Goal: Task Accomplishment & Management: Manage account settings

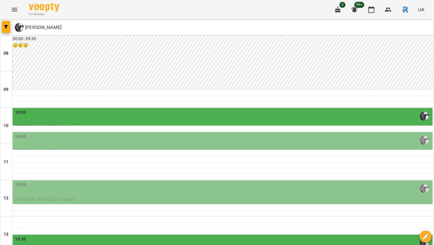
scroll to position [163, 0]
click at [8, 24] on button "button" at bounding box center [6, 27] width 8 height 12
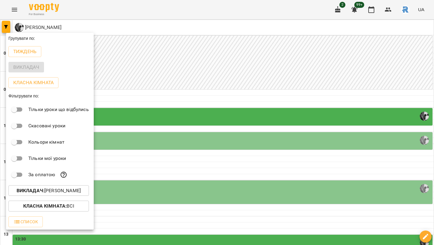
click at [58, 192] on p "Викладач : [PERSON_NAME]" at bounding box center [49, 190] width 64 height 7
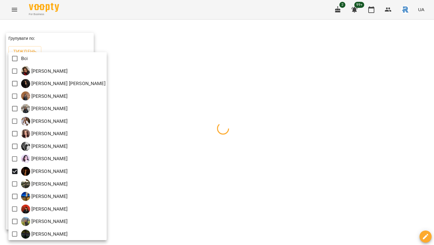
click at [256, 178] on div at bounding box center [217, 122] width 434 height 245
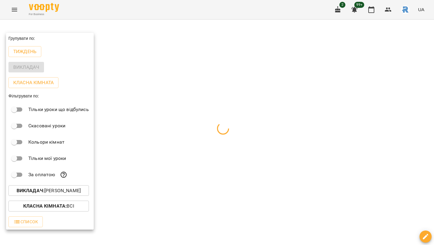
click at [256, 178] on div at bounding box center [217, 122] width 434 height 245
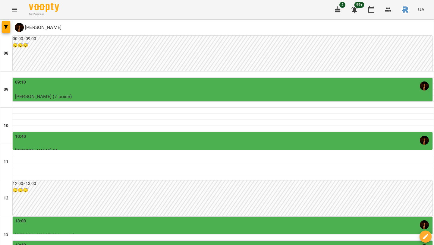
scroll to position [94, 0]
click at [279, 242] on div "13:40" at bounding box center [223, 249] width 416 height 14
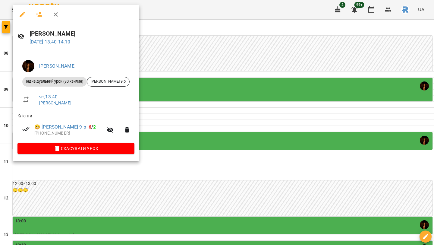
click at [115, 144] on button "Скасувати Урок" at bounding box center [75, 148] width 117 height 11
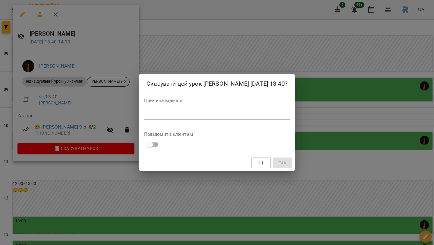
click at [144, 144] on span at bounding box center [149, 144] width 11 height 11
click at [144, 120] on div "*" at bounding box center [217, 115] width 146 height 10
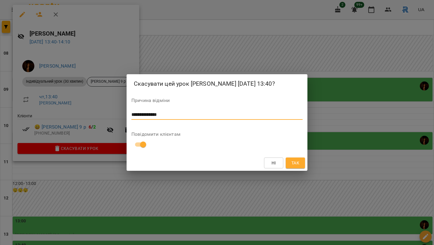
type textarea "**********"
click at [291, 166] on span "Так" at bounding box center [296, 162] width 10 height 7
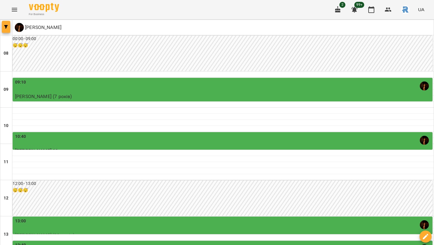
click at [8, 22] on button "button" at bounding box center [6, 27] width 8 height 12
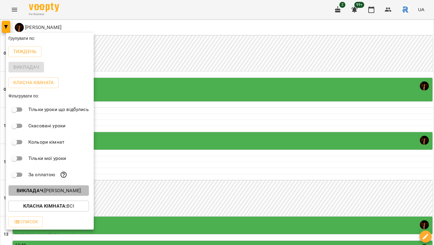
click at [77, 193] on p "Викладач : [PERSON_NAME]" at bounding box center [49, 190] width 64 height 7
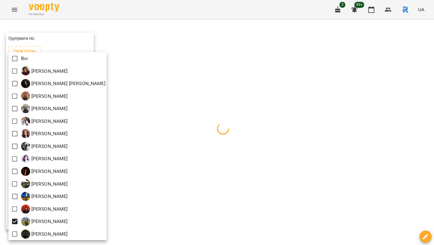
click at [201, 174] on div at bounding box center [217, 122] width 434 height 245
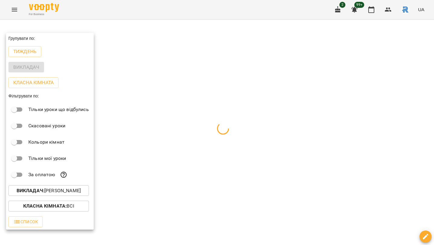
click at [201, 174] on div at bounding box center [217, 122] width 434 height 245
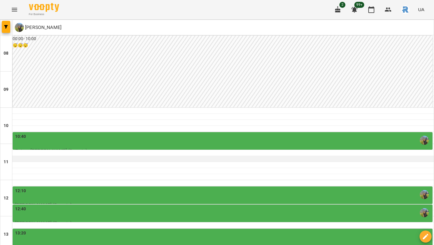
scroll to position [163, 0]
click at [7, 25] on icon "button" at bounding box center [6, 27] width 4 height 4
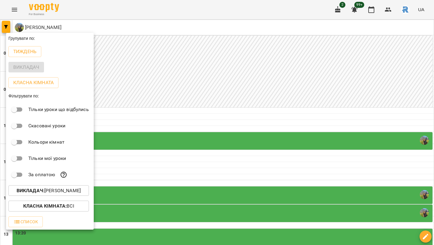
click at [31, 55] on p "Тиждень" at bounding box center [24, 51] width 23 height 7
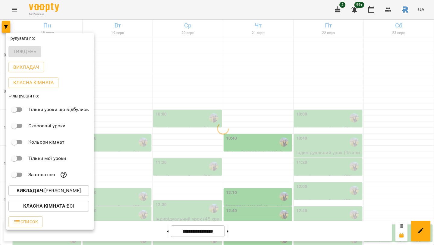
click at [271, 105] on div at bounding box center [217, 122] width 434 height 245
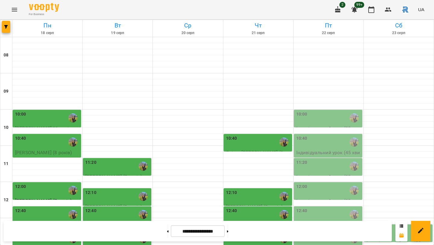
scroll to position [233, 0]
click at [229, 229] on button at bounding box center [228, 230] width 2 height 13
type input "**********"
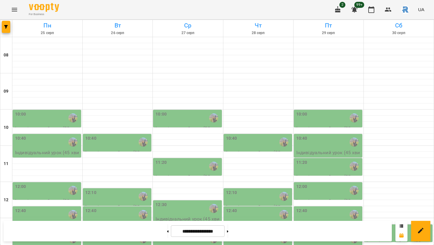
scroll to position [33, 0]
click at [52, 111] on div "10:00" at bounding box center [47, 118] width 65 height 14
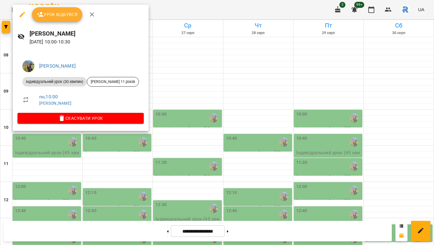
click at [196, 76] on div at bounding box center [217, 122] width 434 height 245
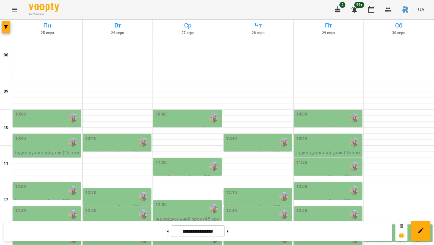
scroll to position [249, 0]
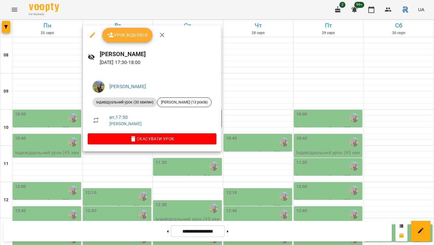
click at [241, 147] on div at bounding box center [217, 122] width 434 height 245
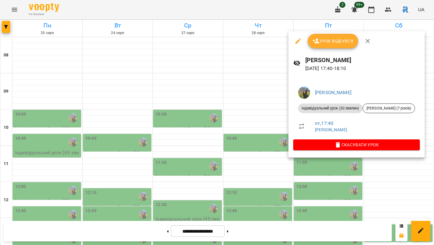
click at [251, 116] on div at bounding box center [217, 122] width 434 height 245
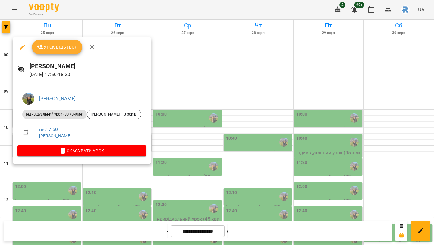
click at [186, 149] on div at bounding box center [217, 122] width 434 height 245
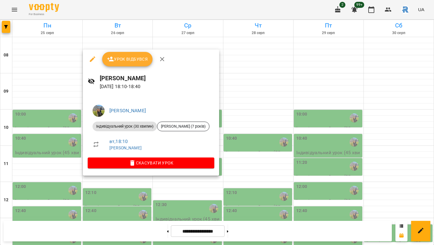
click at [90, 187] on div at bounding box center [217, 122] width 434 height 245
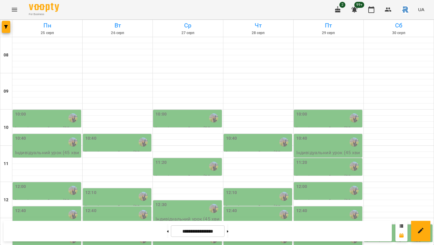
scroll to position [192, 0]
